Goal: Complete application form

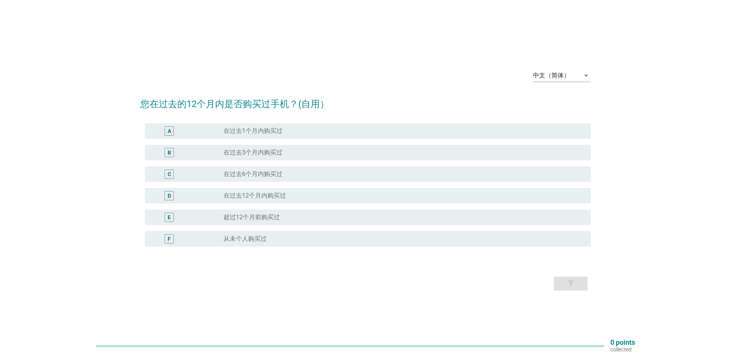
click at [285, 131] on div "radio_button_unchecked 在过去1个月内购买过" at bounding box center [401, 131] width 355 height 8
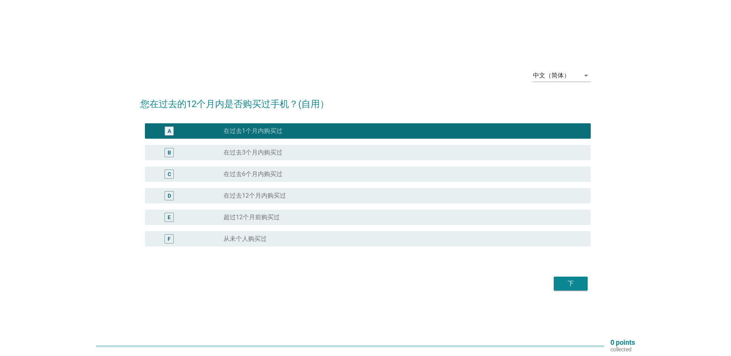
click at [580, 289] on button "下" at bounding box center [571, 284] width 34 height 14
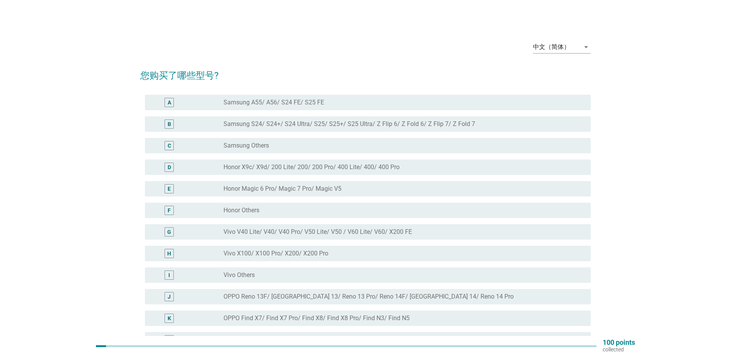
click at [337, 255] on div "radio_button_unchecked Vivo X100/ X100 Pro/ X200/ X200 Pro" at bounding box center [401, 254] width 355 height 8
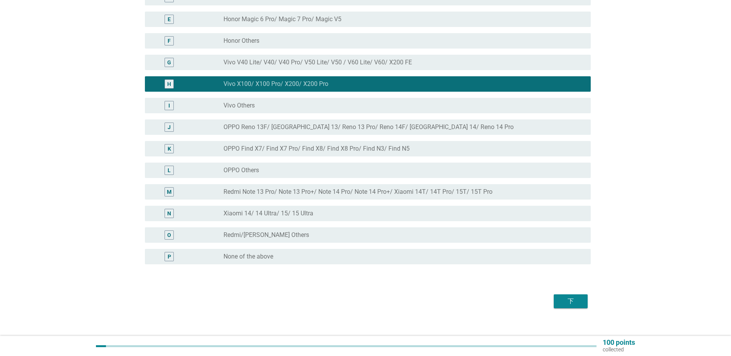
scroll to position [179, 0]
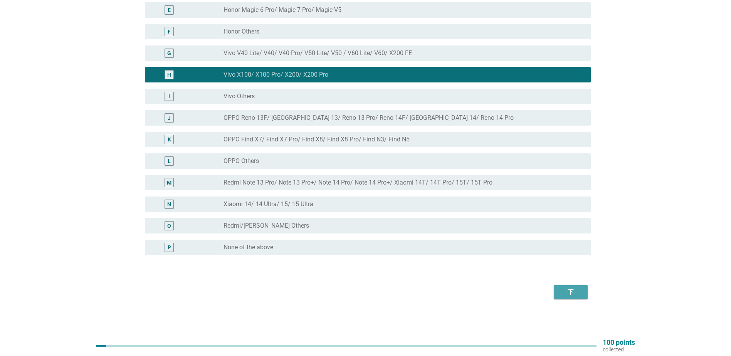
click at [571, 293] on div "下" at bounding box center [571, 292] width 22 height 9
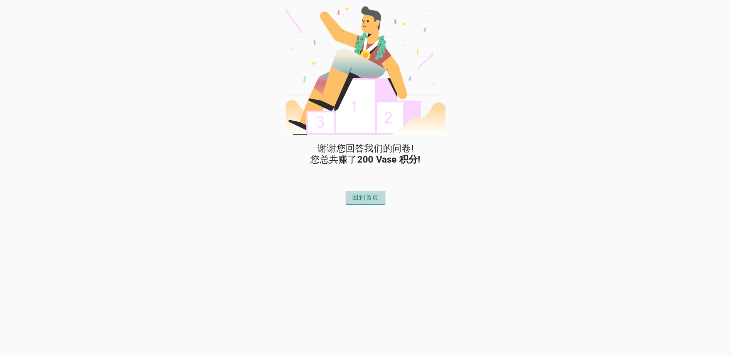
click at [367, 198] on div "回到首页" at bounding box center [365, 197] width 27 height 9
